Goal: Find specific page/section: Find specific page/section

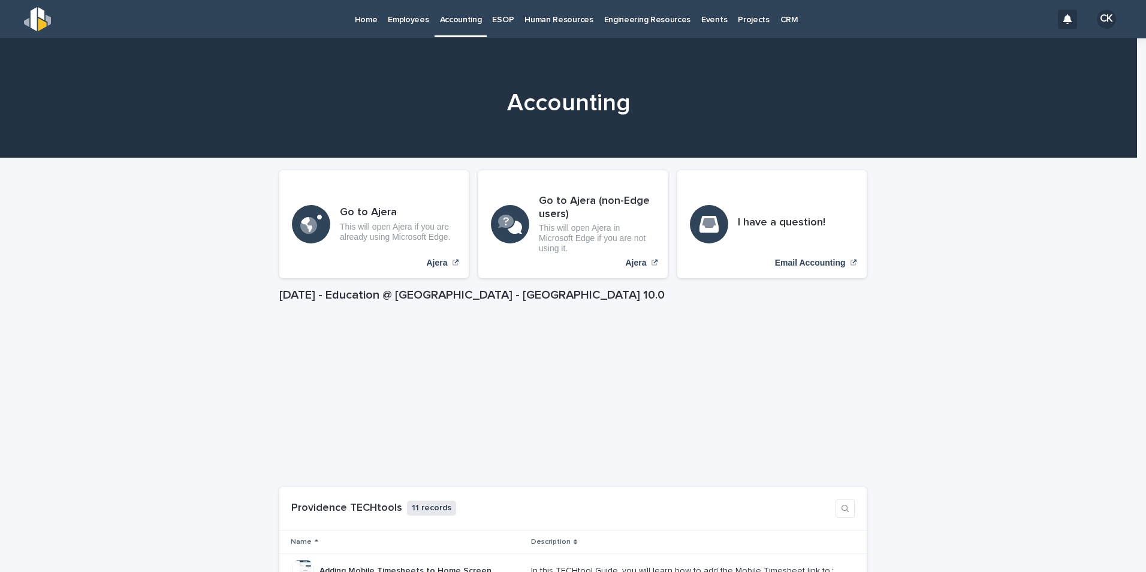
click at [386, 20] on div "Employees" at bounding box center [408, 12] width 52 height 25
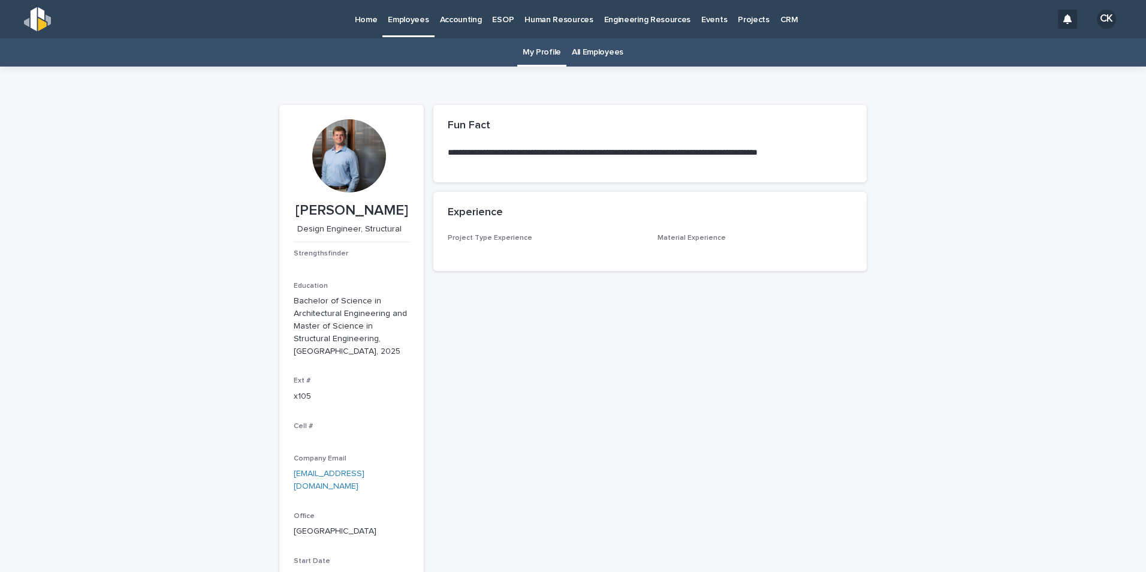
click at [592, 58] on link "All Employees" at bounding box center [598, 52] width 52 height 28
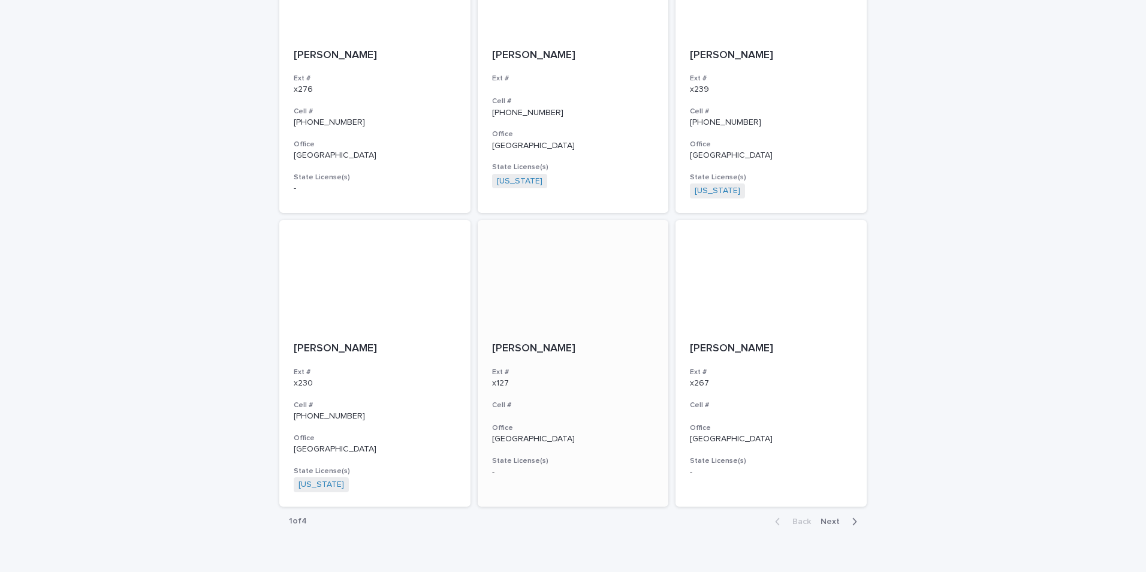
scroll to position [2040, 0]
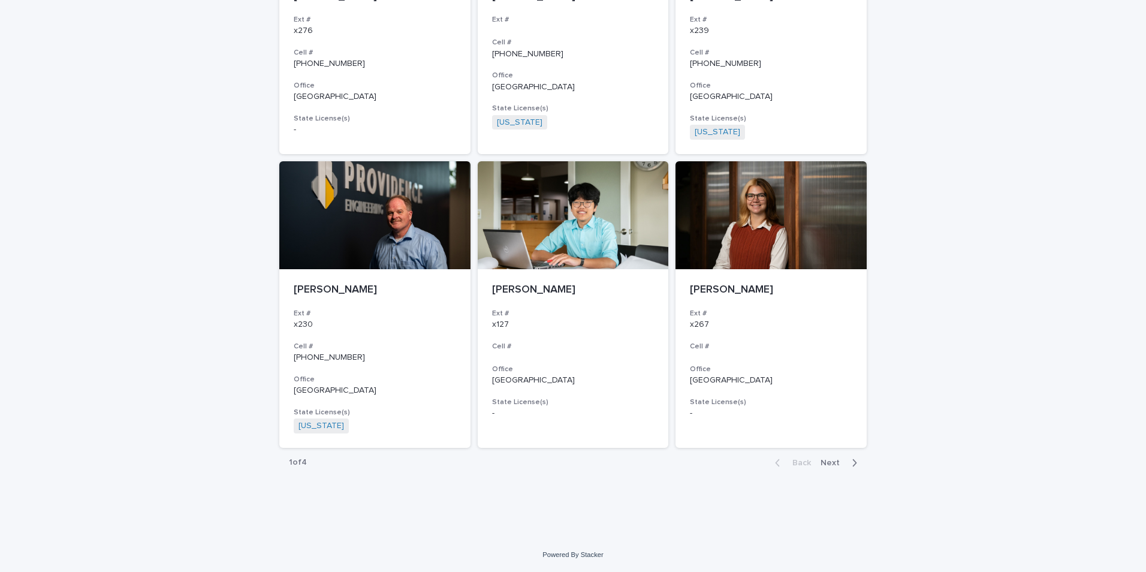
click at [842, 460] on button "Next" at bounding box center [840, 462] width 51 height 11
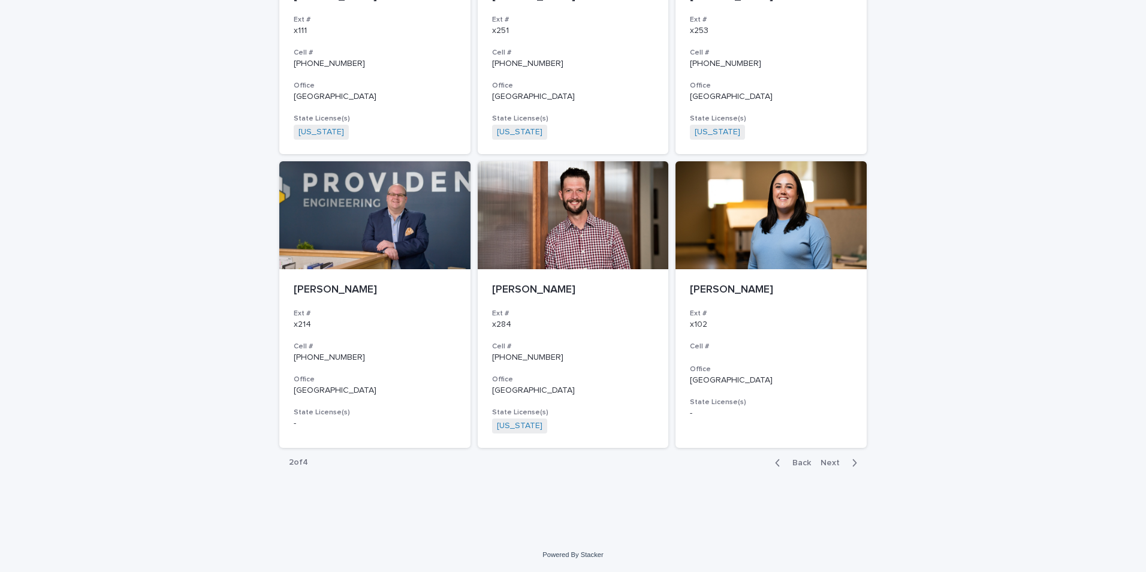
scroll to position [2030, 0]
click at [847, 464] on div "button" at bounding box center [852, 462] width 10 height 11
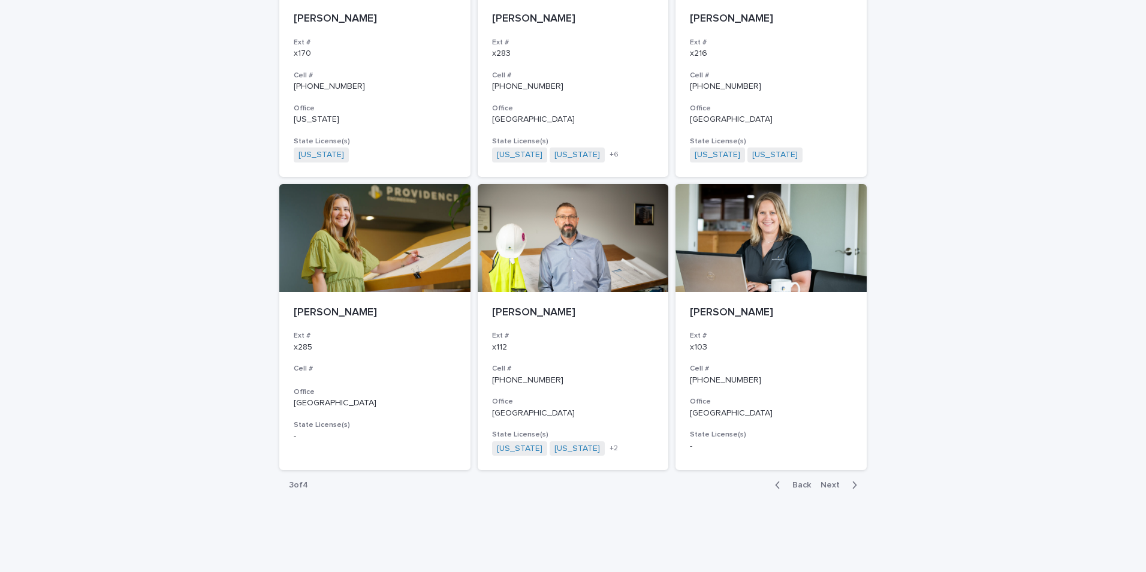
click at [851, 479] on icon "button" at bounding box center [853, 484] width 5 height 11
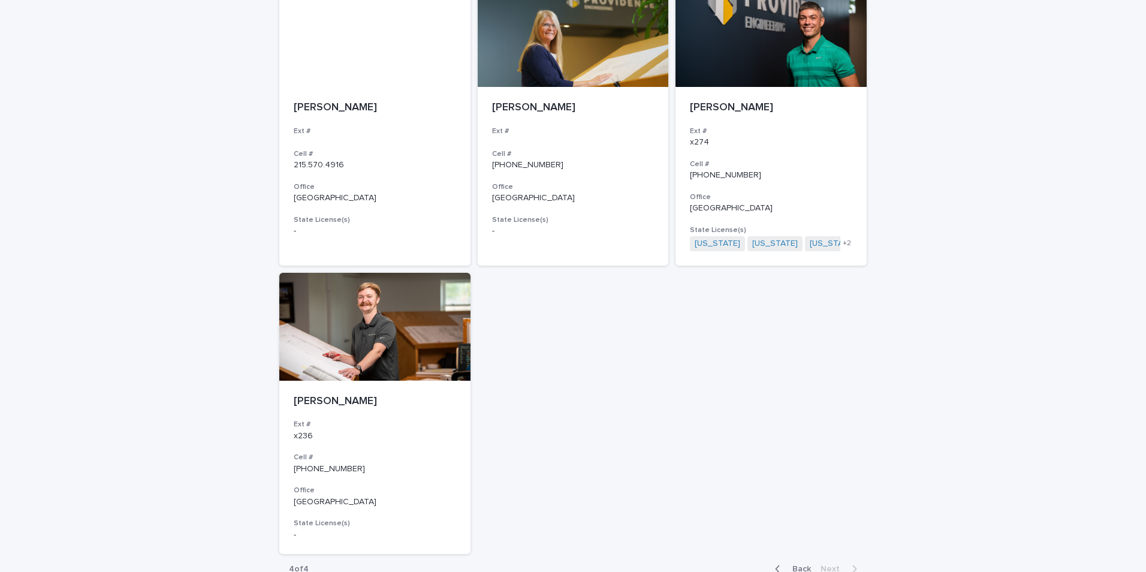
scroll to position [862, 0]
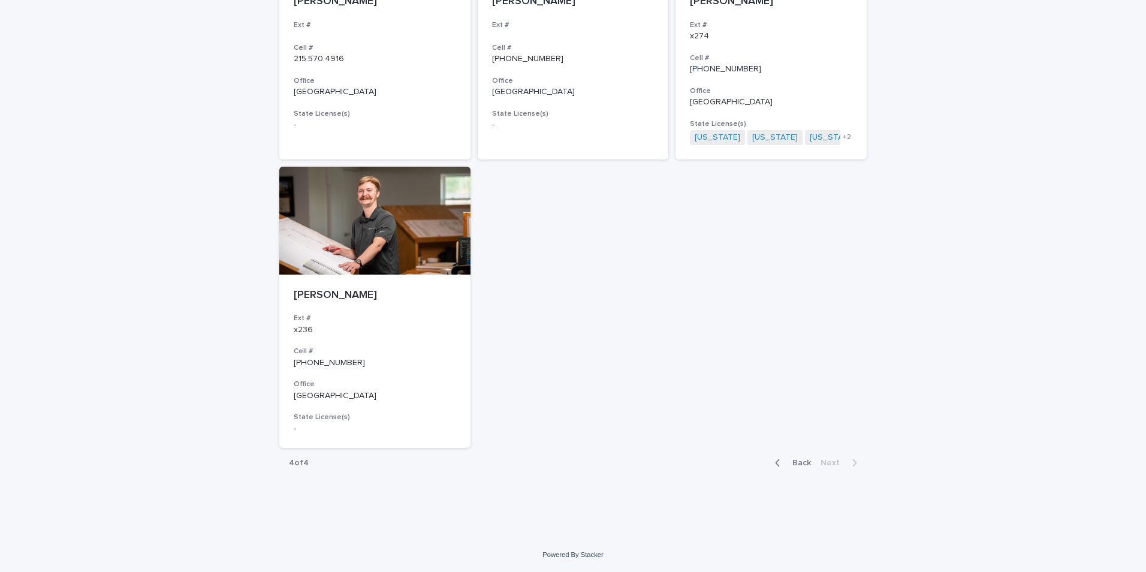
click at [801, 461] on span "Back" at bounding box center [798, 462] width 26 height 8
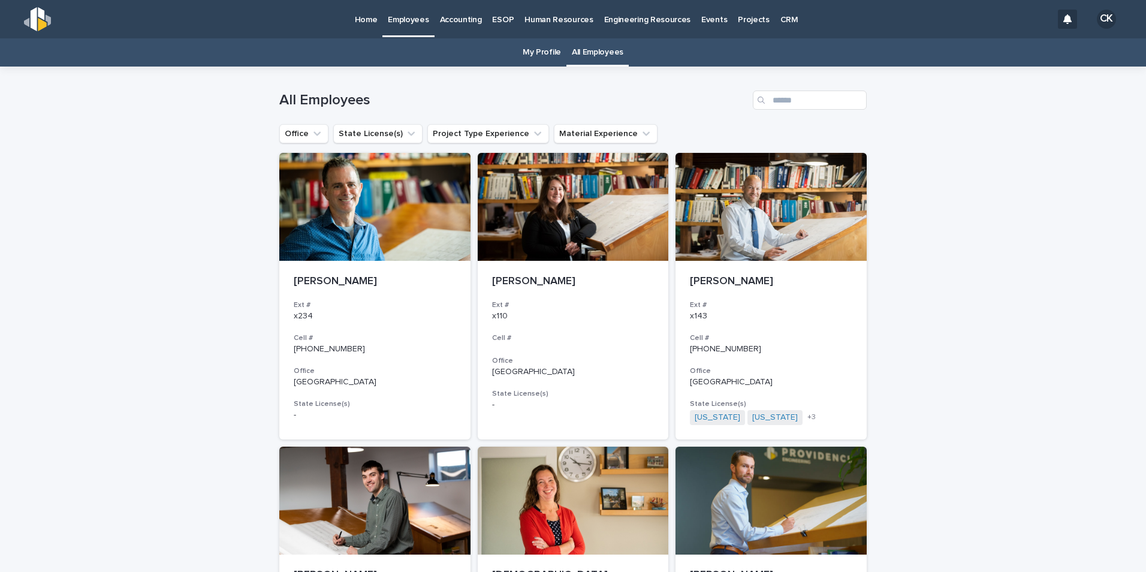
click at [368, 13] on p "Home" at bounding box center [366, 12] width 23 height 25
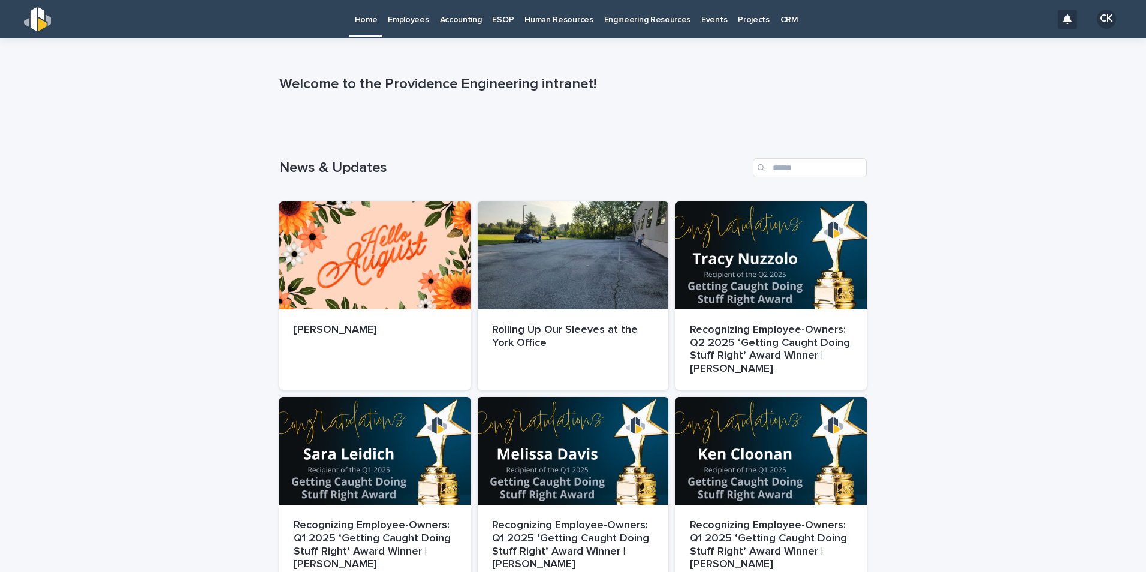
click at [413, 11] on p "Employees" at bounding box center [408, 12] width 41 height 25
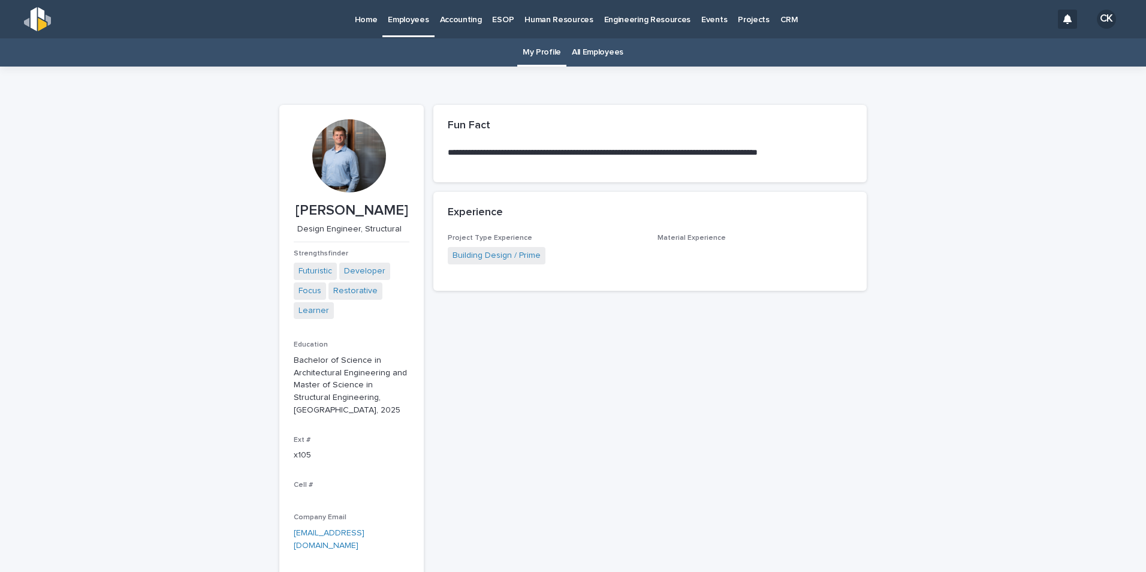
click at [587, 55] on link "All Employees" at bounding box center [598, 52] width 52 height 28
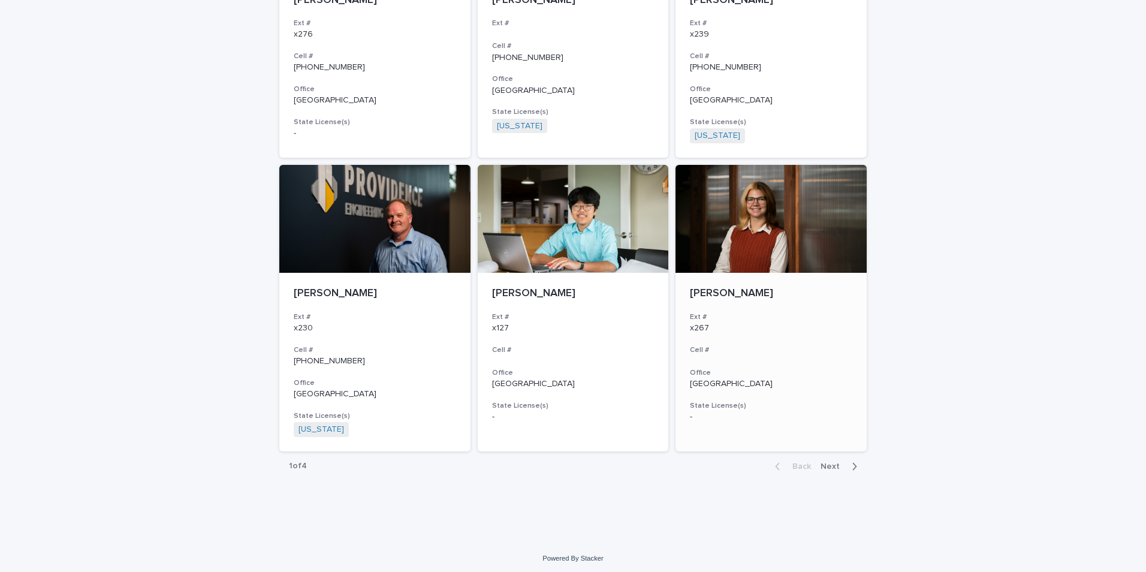
scroll to position [2040, 0]
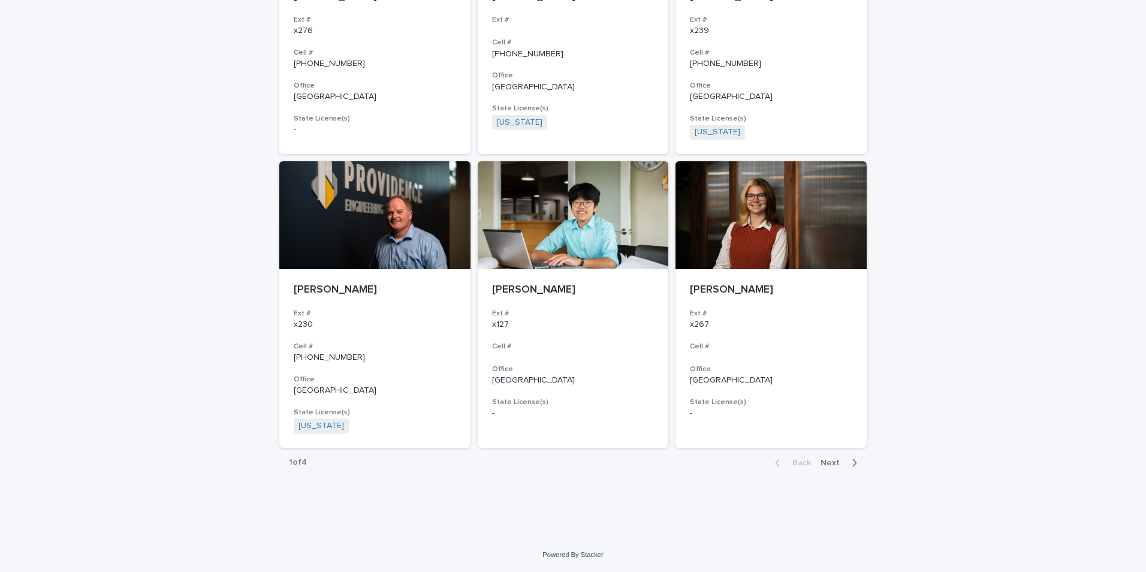
click at [837, 460] on span "Next" at bounding box center [833, 462] width 26 height 8
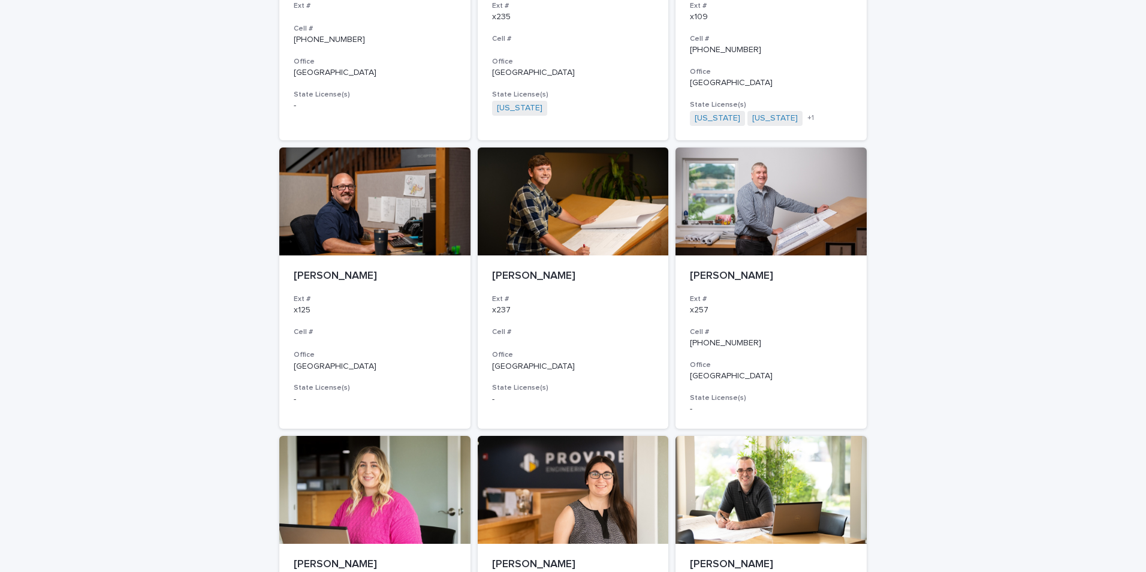
scroll to position [300, 0]
